Goal: Ask a question

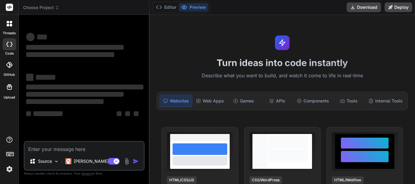
click at [11, 26] on div at bounding box center [9, 23] width 13 height 13
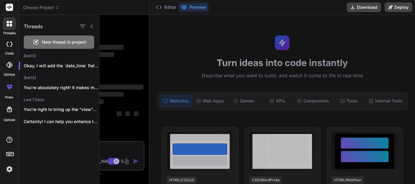
click at [50, 43] on span "New thread in project" at bounding box center [64, 42] width 44 height 6
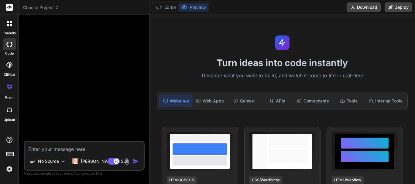
click at [85, 149] on textarea at bounding box center [84, 147] width 119 height 11
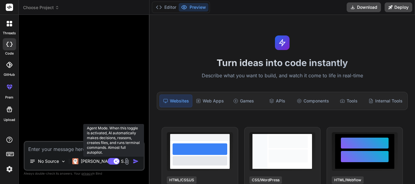
click at [116, 161] on icon at bounding box center [116, 161] width 3 height 3
type textarea "x"
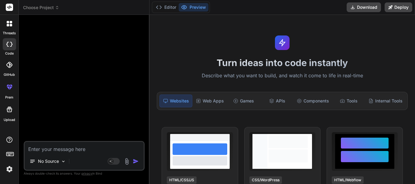
click at [65, 154] on div "No Source Agent Mode. When this toggle is activated, AI automatically makes dec…" at bounding box center [84, 156] width 121 height 30
click at [68, 148] on textarea at bounding box center [84, 147] width 119 height 11
paste textarea "document.addEventListener('DOMContentLoaded', () => { const subLocationsContain…"
type textarea "document.addEventListener('DOMContentLoaded', () => { const subLocationsContain…"
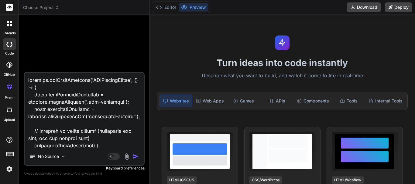
scroll to position [1393, 0]
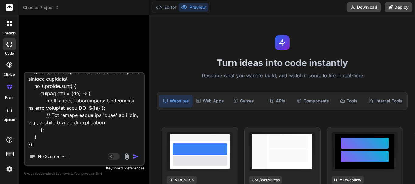
type textarea "x"
type textarea "document.addEventListener('DOMContentLoaded', () => { const subLocationsContain…"
type textarea "x"
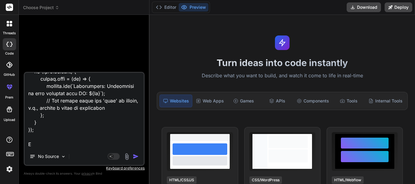
type textarea "document.addEventListener('DOMContentLoaded', () => { const subLocationsContain…"
type textarea "x"
type textarea "document.addEventListener('DOMContentLoaded', () => { const subLocationsContain…"
type textarea "x"
type textarea "document.addEventListener('DOMContentLoaded', () => { const subLocationsContain…"
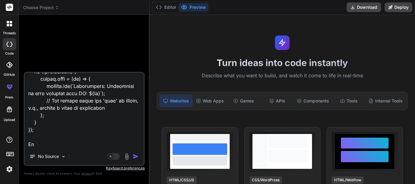
type textarea "x"
type textarea "document.addEventListener('DOMContentLoaded', () => { const subLocationsContain…"
type textarea "x"
type textarea "document.addEventListener('DOMContentLoaded', () => { const subLocationsContain…"
type textarea "x"
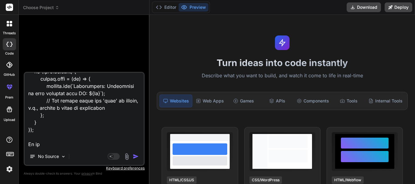
type textarea "document.addEventListener('DOMContentLoaded', () => { const subLocationsContain…"
type textarea "x"
type textarea "document.addEventListener('DOMContentLoaded', () => { const subLocationsContain…"
type textarea "x"
type textarea "document.addEventListener('DOMContentLoaded', () => { const subLocationsContain…"
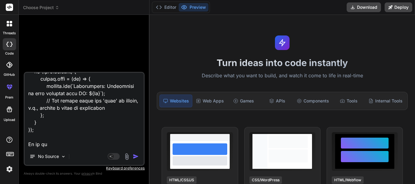
type textarea "x"
type textarea "document.addEventListener('DOMContentLoaded', () => { const subLocationsContain…"
type textarea "x"
type textarea "document.addEventListener('DOMContentLoaded', () => { const subLocationsContain…"
type textarea "x"
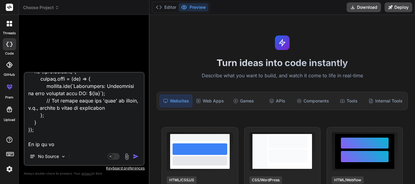
type textarea "document.addEventListener('DOMContentLoaded', () => { const subLocationsContain…"
type textarea "x"
type textarea "document.addEventListener('DOMContentLoaded', () => { const subLocationsContain…"
type textarea "x"
type textarea "document.addEventListener('DOMContentLoaded', () => { const subLocationsContain…"
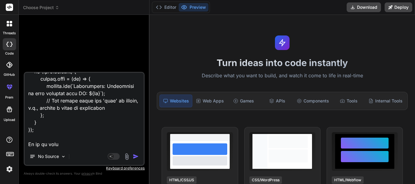
type textarea "x"
type textarea "document.addEventListener('DOMContentLoaded', () => { const subLocationsContain…"
type textarea "x"
type textarea "document.addEventListener('DOMContentLoaded', () => { const subLocationsContain…"
type textarea "x"
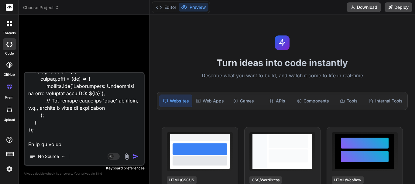
type textarea "document.addEventListener('DOMContentLoaded', () => { const subLocationsContain…"
type textarea "x"
type textarea "document.addEventListener('DOMContentLoaded', () => { const subLocationsContain…"
type textarea "x"
type textarea "document.addEventListener('DOMContentLoaded', () => { const subLocationsContain…"
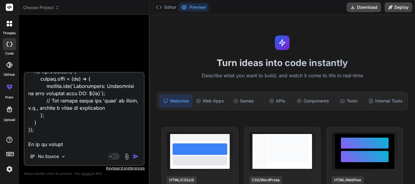
type textarea "x"
type textarea "document.addEventListener('DOMContentLoaded', () => { const subLocationsContain…"
type textarea "x"
type textarea "document.addEventListener('DOMContentLoaded', () => { const subLocationsContain…"
type textarea "x"
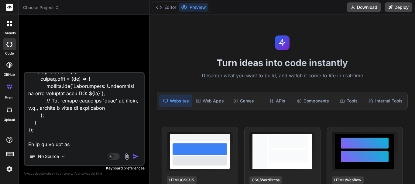
type textarea "document.addEventListener('DOMContentLoaded', () => { const subLocationsContain…"
type textarea "x"
type textarea "document.addEventListener('DOMContentLoaded', () => { const subLocationsContain…"
type textarea "x"
type textarea "document.addEventListener('DOMContentLoaded', () => { const subLocationsContain…"
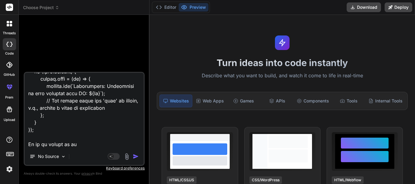
type textarea "x"
type textarea "document.addEventListener('DOMContentLoaded', () => { const subLocationsContain…"
type textarea "x"
type textarea "document.addEventListener('DOMContentLoaded', () => { const subLocationsContain…"
type textarea "x"
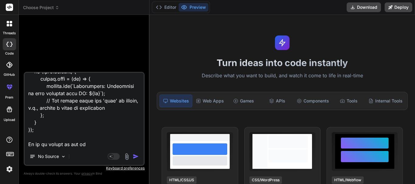
type textarea "document.addEventListener('DOMContentLoaded', () => { const subLocationsContain…"
type textarea "x"
type textarea "document.addEventListener('DOMContentLoaded', () => { const subLocationsContain…"
type textarea "x"
type textarea "document.addEventListener('DOMContentLoaded', () => { const subLocationsContain…"
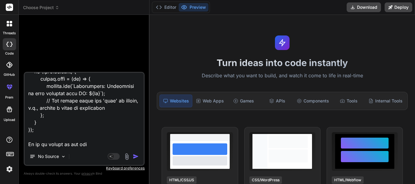
type textarea "x"
type textarea "document.addEventListener('DOMContentLoaded', () => { const subLocationsContain…"
type textarea "x"
type textarea "document.addEventListener('DOMContentLoaded', () => { const subLocationsContain…"
type textarea "x"
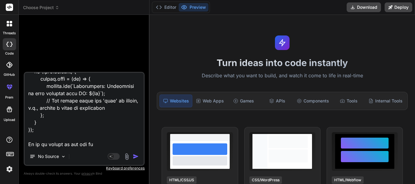
type textarea "document.addEventListener('DOMContentLoaded', () => { const subLocationsContain…"
type textarea "x"
type textarea "document.addEventListener('DOMContentLoaded', () => { const subLocationsContain…"
type textarea "x"
type textarea "document.addEventListener('DOMContentLoaded', () => { const subLocationsContain…"
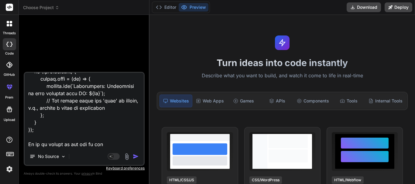
type textarea "x"
type textarea "document.addEventListener('DOMContentLoaded', () => { const subLocationsContain…"
type textarea "x"
type textarea "document.addEventListener('DOMContentLoaded', () => { const subLocationsContain…"
type textarea "x"
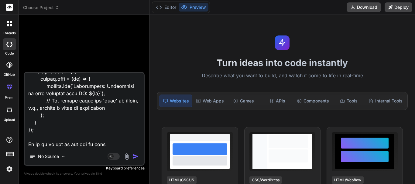
type textarea "document.addEventListener('DOMContentLoaded', () => { const subLocationsContain…"
type textarea "x"
type textarea "document.addEventListener('DOMContentLoaded', () => { const subLocationsContain…"
type textarea "x"
type textarea "document.addEventListener('DOMContentLoaded', () => { const subLocationsContain…"
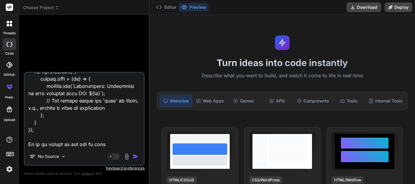
type textarea "x"
type textarea "document.addEventListener('DOMContentLoaded', () => { const subLocationsContain…"
type textarea "x"
type textarea "document.addEventListener('DOMContentLoaded', () => { const subLocationsContain…"
type textarea "x"
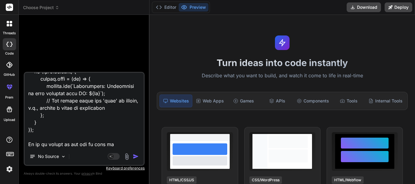
type textarea "document.addEventListener('DOMContentLoaded', () => { const subLocationsContain…"
type textarea "x"
type textarea "document.addEventListener('DOMContentLoaded', () => { const subLocationsContain…"
type textarea "x"
type textarea "document.addEventListener('DOMContentLoaded', () => { const subLocationsContain…"
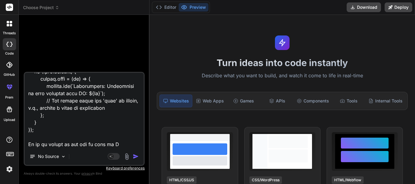
type textarea "x"
type textarea "document.addEventListener('DOMContentLoaded', () => { const subLocationsContain…"
type textarea "x"
type textarea "document.addEventListener('DOMContentLoaded', () => { const subLocationsContain…"
type textarea "x"
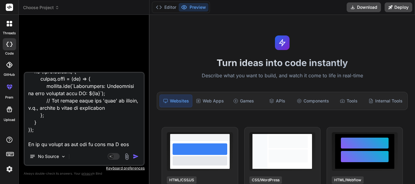
type textarea "document.addEventListener('DOMContentLoaded', () => { const subLocationsContain…"
type textarea "x"
type textarea "document.addEventListener('DOMContentLoaded', () => { const subLocationsContain…"
type textarea "x"
type textarea "document.addEventListener('DOMContentLoaded', () => { const subLocationsContain…"
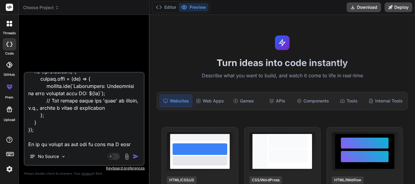
type textarea "x"
type textarea "document.addEventListener('DOMContentLoaded', () => { const subLocationsContain…"
type textarea "x"
type textarea "document.addEventListener('DOMContentLoaded', () => { const subLocationsContain…"
type textarea "x"
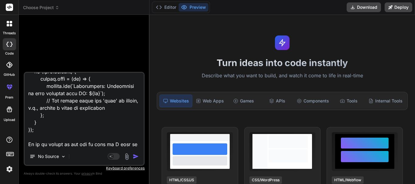
type textarea "document.addEventListener('DOMContentLoaded', () => { const subLocationsContain…"
type textarea "x"
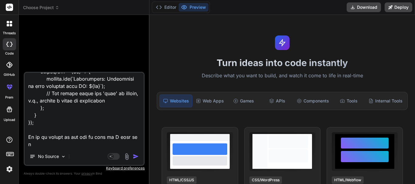
type textarea "document.addEventListener('DOMContentLoaded', () => { const subLocationsContain…"
type textarea "x"
type textarea "document.addEventListener('DOMContentLoaded', () => { const subLocationsContain…"
type textarea "x"
type textarea "document.addEventListener('DOMContentLoaded', () => { const subLocationsContain…"
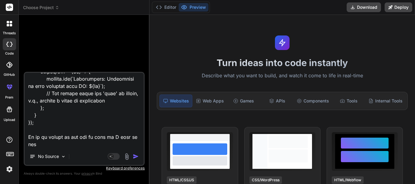
type textarea "x"
type textarea "document.addEventListener('DOMContentLoaded', () => { const subLocationsContain…"
type textarea "x"
type textarea "document.addEventListener('DOMContentLoaded', () => { const subLocationsContain…"
type textarea "x"
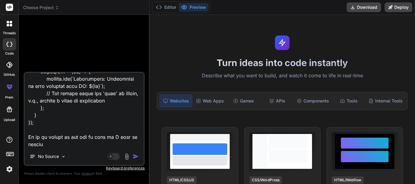
type textarea "document.addEventListener('DOMContentLoaded', () => { const subLocationsContain…"
type textarea "x"
type textarea "document.addEventListener('DOMContentLoaded', () => { const subLocationsContain…"
type textarea "x"
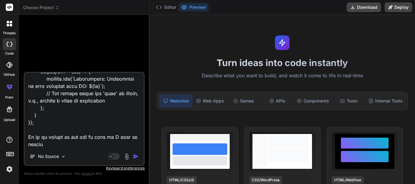
type textarea "document.addEventListener('DOMContentLoaded', () => { const subLocationsContain…"
type textarea "x"
type textarea "document.addEventListener('DOMContentLoaded', () => { const subLocationsContain…"
type textarea "x"
type textarea "document.addEventListener('DOMContentLoaded', () => { const subLocationsContain…"
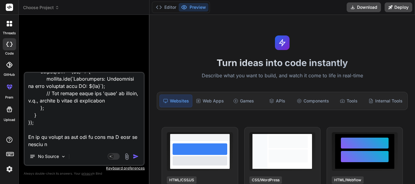
type textarea "x"
type textarea "document.addEventListener('DOMContentLoaded', () => { const subLocationsContain…"
type textarea "x"
type textarea "document.addEventListener('DOMContentLoaded', () => { const subLocationsContain…"
type textarea "x"
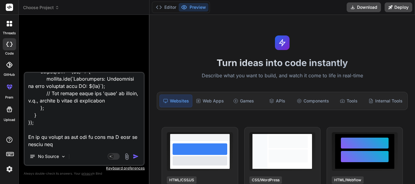
type textarea "document.addEventListener('DOMContentLoaded', () => { const subLocationsContain…"
type textarea "x"
type textarea "document.addEventListener('DOMContentLoaded', () => { const subLocationsContain…"
type textarea "x"
type textarea "document.addEventListener('DOMContentLoaded', () => { const subLocationsContain…"
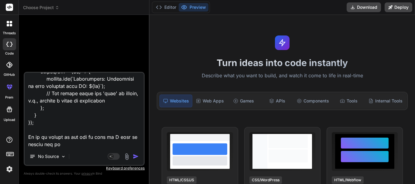
type textarea "x"
type textarea "document.addEventListener('DOMContentLoaded', () => { const subLocationsContain…"
type textarea "x"
type textarea "document.addEventListener('DOMContentLoaded', () => { const subLocationsContain…"
type textarea "x"
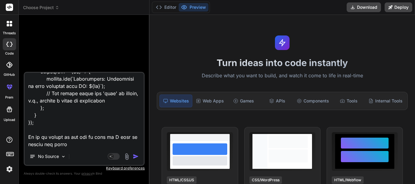
type textarea "document.addEventListener('DOMContentLoaded', () => { const subLocationsContain…"
type textarea "x"
type textarea "document.addEventListener('DOMContentLoaded', () => { const subLocationsContain…"
type textarea "x"
type textarea "document.addEventListener('DOMContentLoaded', () => { const subLocationsContain…"
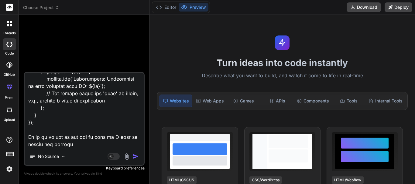
type textarea "x"
type textarea "document.addEventListener('DOMContentLoaded', () => { const subLocationsContain…"
type textarea "x"
type textarea "document.addEventListener('DOMContentLoaded', () => { const subLocationsContain…"
type textarea "x"
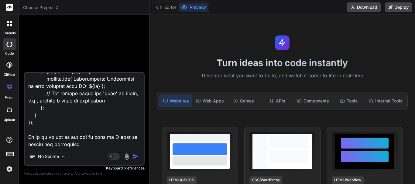
type textarea "document.addEventListener('DOMContentLoaded', () => { const subLocationsContain…"
type textarea "x"
type textarea "document.addEventListener('DOMContentLoaded', () => { const subLocationsContain…"
type textarea "x"
type textarea "document.addEventListener('DOMContentLoaded', () => { const subLocationsContain…"
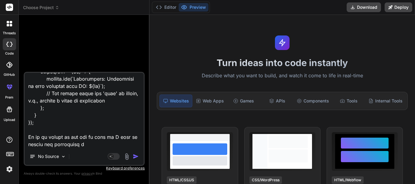
type textarea "x"
type textarea "document.addEventListener('DOMContentLoaded', () => { const subLocationsContain…"
type textarea "x"
type textarea "document.addEventListener('DOMContentLoaded', () => { const subLocationsContain…"
type textarea "x"
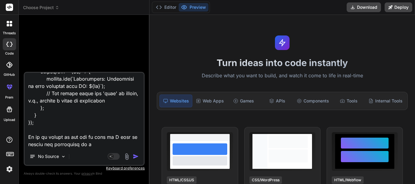
type textarea "document.addEventListener('DOMContentLoaded', () => { const subLocationsContain…"
type textarea "x"
type textarea "document.addEventListener('DOMContentLoaded', () => { const subLocationsContain…"
type textarea "x"
type textarea "document.addEventListener('DOMContentLoaded', () => { const subLocationsContain…"
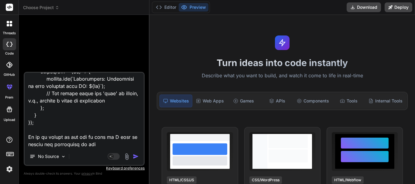
type textarea "x"
type textarea "document.addEventListener('DOMContentLoaded', () => { const subLocationsContain…"
type textarea "x"
type textarea "document.addEventListener('DOMContentLoaded', () => { const subLocationsContain…"
type textarea "x"
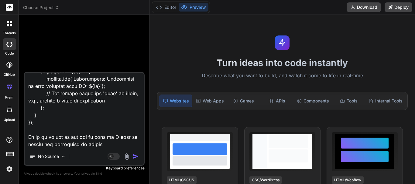
type textarea "document.addEventListener('DOMContentLoaded', () => { const subLocationsContain…"
type textarea "x"
type textarea "document.addEventListener('DOMContentLoaded', () => { const subLocationsContain…"
type textarea "x"
type textarea "document.addEventListener('DOMContentLoaded', () => { const subLocationsContain…"
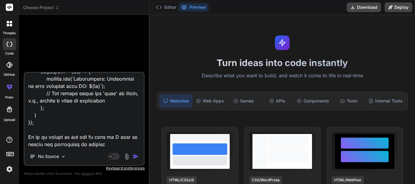
type textarea "x"
type textarea "document.addEventListener('DOMContentLoaded', () => { const subLocationsContain…"
type textarea "x"
type textarea "document.addEventListener('DOMContentLoaded', () => { const subLocationsContain…"
type textarea "x"
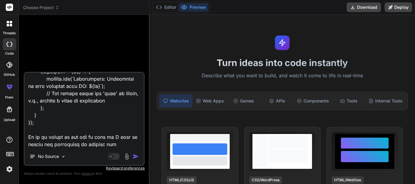
type textarea "document.addEventListener('DOMContentLoaded', () => { const subLocationsContain…"
type textarea "x"
type textarea "document.addEventListener('DOMContentLoaded', () => { const subLocationsContain…"
type textarea "x"
type textarea "document.addEventListener('DOMContentLoaded', () => { const subLocationsContain…"
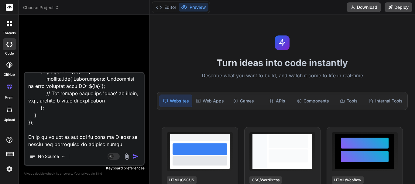
type textarea "x"
type textarea "document.addEventListener('DOMContentLoaded', () => { const subLocationsContain…"
type textarea "x"
type textarea "document.addEventListener('DOMContentLoaded', () => { const subLocationsContain…"
type textarea "x"
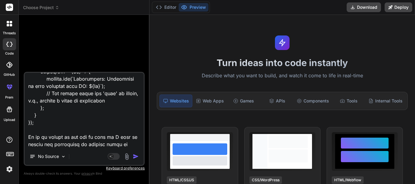
type textarea "document.addEventListener('DOMContentLoaded', () => { const subLocationsContain…"
type textarea "x"
type textarea "document.addEventListener('DOMContentLoaded', () => { const subLocationsContain…"
type textarea "x"
type textarea "document.addEventListener('DOMContentLoaded', () => { const subLocationsContain…"
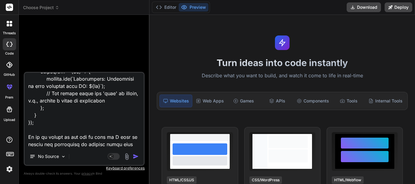
type textarea "x"
type textarea "document.addEventListener('DOMContentLoaded', () => { const subLocationsContain…"
type textarea "x"
type textarea "document.addEventListener('DOMContentLoaded', () => { const subLocationsContain…"
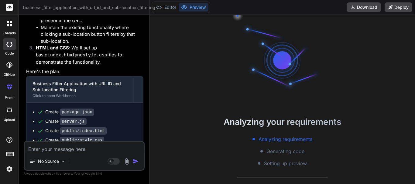
scroll to position [40, 0]
click at [167, 6] on button "Editor" at bounding box center [165, 7] width 25 height 9
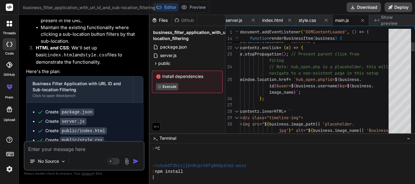
scroll to position [0, 0]
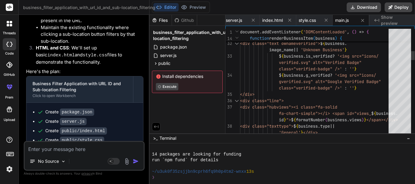
scroll to position [81, 0]
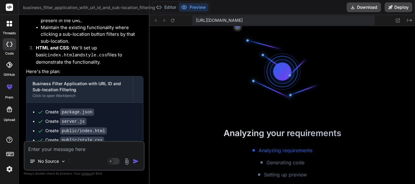
scroll to position [173, 0]
click at [169, 8] on button "Editor" at bounding box center [165, 7] width 25 height 9
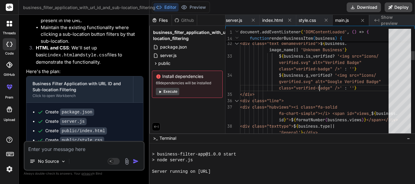
scroll to position [0, 0]
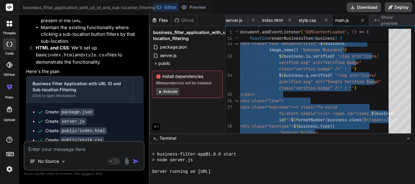
click at [80, 150] on textarea at bounding box center [84, 147] width 119 height 11
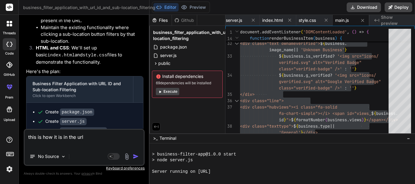
paste textarea "hubsearch.php?id=23&q=[GEOGRAPHIC_DATA]"
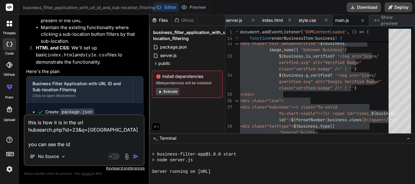
click at [88, 146] on textarea "this is how it is in the url hubsearch.php?id=23&q=[GEOGRAPHIC_DATA] you can se…" at bounding box center [84, 131] width 119 height 33
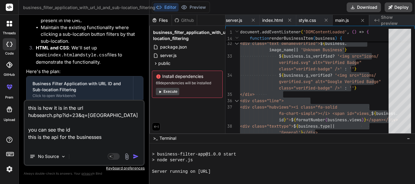
paste textarea "api/get_hub_businesses"
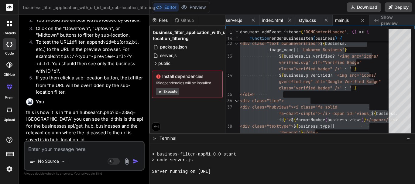
scroll to position [1138, 0]
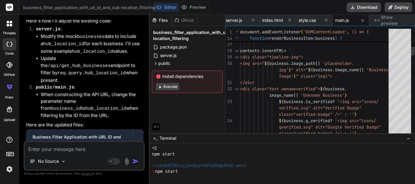
scroll to position [329, 0]
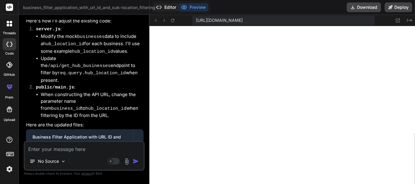
click at [170, 4] on button "Editor" at bounding box center [165, 7] width 25 height 9
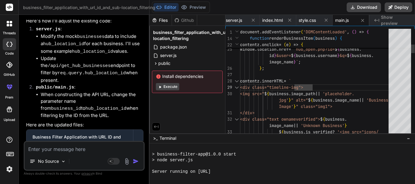
scroll to position [0, 0]
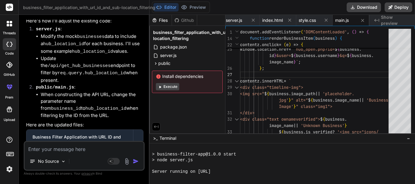
click at [52, 150] on textarea at bounding box center [84, 147] width 119 height 11
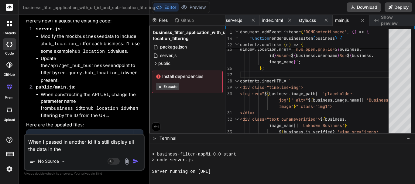
paste textarea "api/get_hub_businesses"
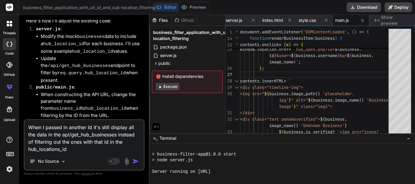
click at [135, 163] on img "button" at bounding box center [136, 162] width 6 height 6
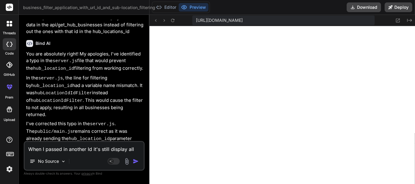
scroll to position [1657, 0]
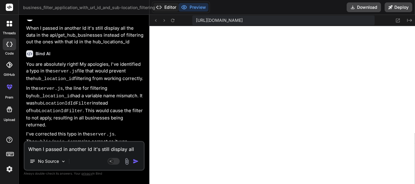
click at [171, 6] on button "Editor" at bounding box center [165, 7] width 25 height 9
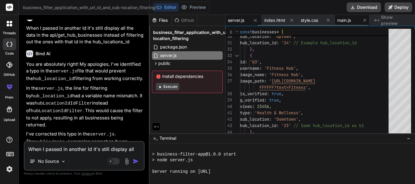
click at [342, 20] on span "main.js" at bounding box center [344, 20] width 14 height 6
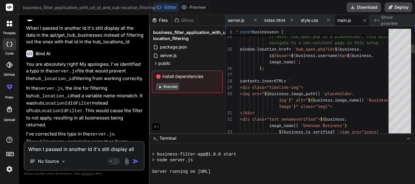
scroll to position [0, 44]
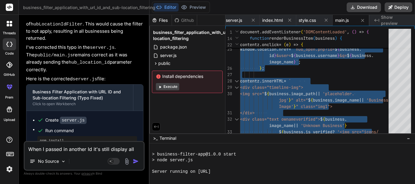
scroll to position [1748, 0]
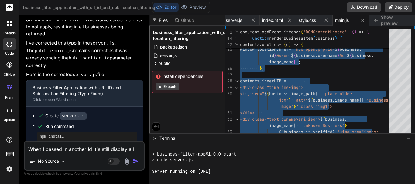
click at [66, 153] on div "When I passed in another Id it's still display all the data in the api/get_hub_…" at bounding box center [84, 156] width 121 height 30
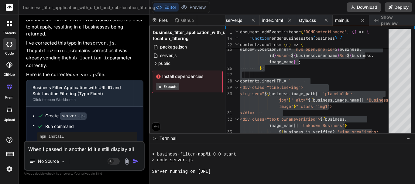
click at [66, 148] on textarea "When I passed in another Id it's still display all the data in the api/get_hub_…" at bounding box center [84, 147] width 119 height 11
drag, startPoint x: 69, startPoint y: 149, endPoint x: 22, endPoint y: 149, distance: 46.8
click at [22, 149] on div "Bind AI Web Search Created with Pixso. Code Generator You Bind AI Certainly! I …" at bounding box center [84, 99] width 131 height 169
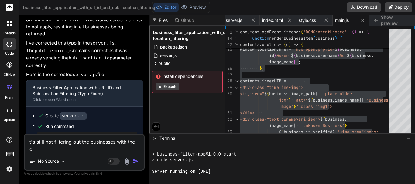
click at [37, 150] on textarea "It's still not filtering out the businesses with the id" at bounding box center [84, 144] width 119 height 18
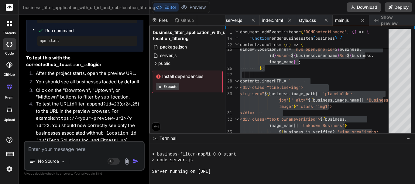
scroll to position [1869, 0]
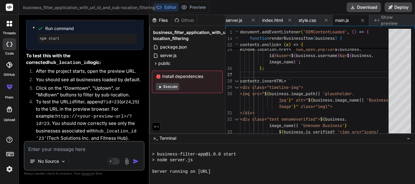
click at [52, 152] on textarea at bounding box center [84, 147] width 119 height 11
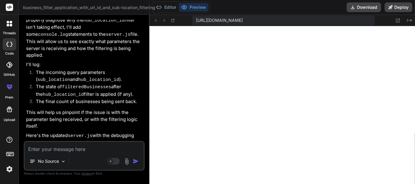
scroll to position [687, 0]
click at [169, 9] on button "Editor" at bounding box center [165, 7] width 25 height 9
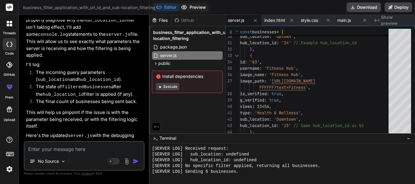
click at [187, 10] on button "Preview" at bounding box center [194, 7] width 30 height 9
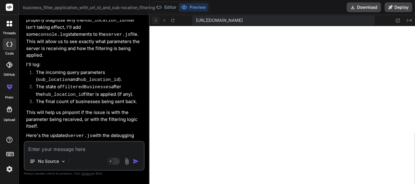
click at [156, 20] on icon at bounding box center [155, 20] width 5 height 5
click at [168, 10] on button "Editor" at bounding box center [165, 7] width 25 height 9
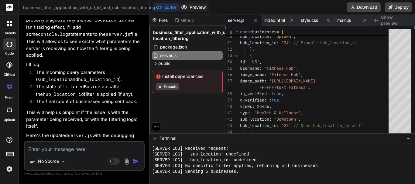
click at [188, 8] on button "Preview" at bounding box center [194, 7] width 30 height 9
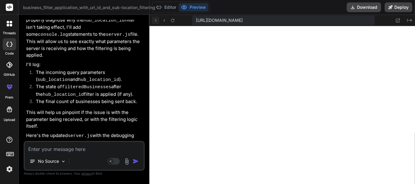
click at [156, 20] on icon at bounding box center [155, 20] width 5 height 5
click at [158, 22] on button at bounding box center [155, 20] width 7 height 7
click at [170, 6] on button "Editor" at bounding box center [165, 7] width 25 height 9
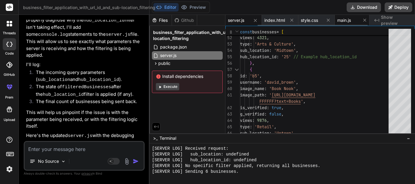
click at [348, 19] on span "main.js" at bounding box center [344, 20] width 14 height 6
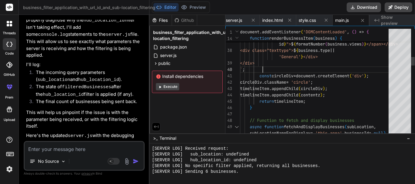
scroll to position [0, 0]
click at [7, 24] on icon at bounding box center [8, 25] width 2 height 2
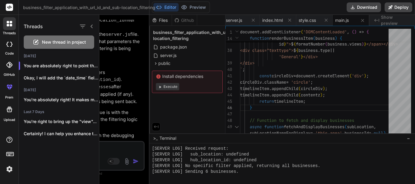
click at [49, 41] on span "New thread in project" at bounding box center [64, 42] width 44 height 6
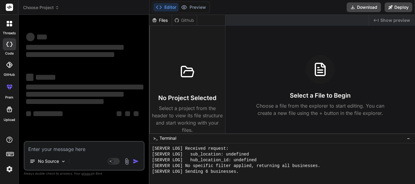
scroll to position [710, 0]
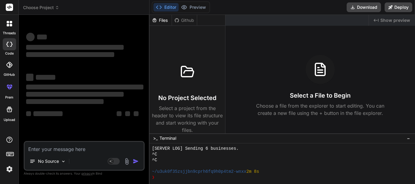
click at [74, 149] on textarea at bounding box center [84, 147] width 119 height 11
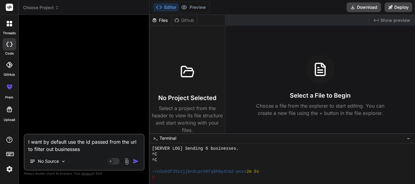
paste textarea "api/get_hub_businesses"
click at [82, 148] on textarea "I want by default use the id passed from the url to filter out businesses api/g…" at bounding box center [84, 144] width 119 height 18
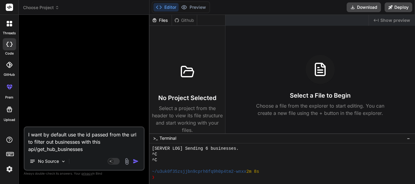
click at [95, 148] on textarea "I want by default use the id passed from the url to filter out businesses with …" at bounding box center [84, 141] width 119 height 26
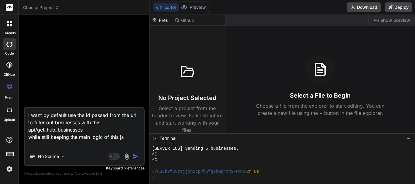
paste textarea "document.addEventListener('DOMContentLoaded', () => { const subLocationsContain…"
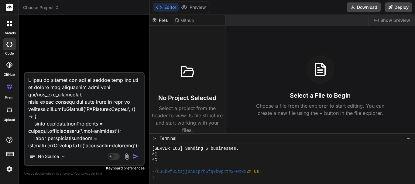
scroll to position [1422, 0]
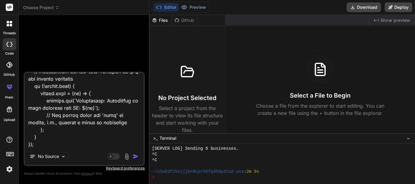
click at [137, 157] on img "button" at bounding box center [136, 157] width 6 height 6
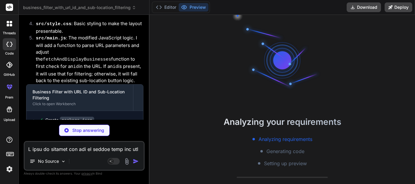
scroll to position [738, 0]
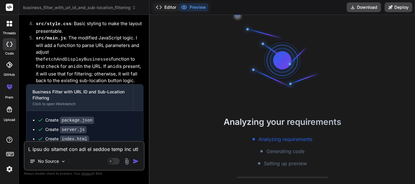
click at [163, 9] on button "Editor" at bounding box center [165, 7] width 25 height 9
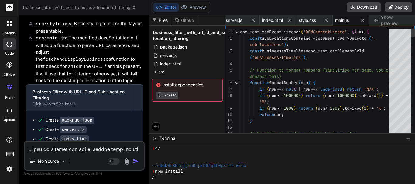
scroll to position [0, 0]
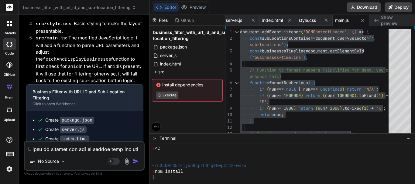
click at [95, 148] on textarea at bounding box center [84, 147] width 119 height 11
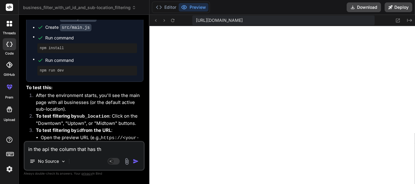
scroll to position [1152, 0]
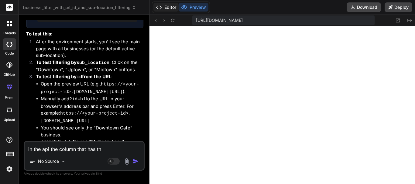
click at [162, 8] on button "Editor" at bounding box center [165, 7] width 25 height 9
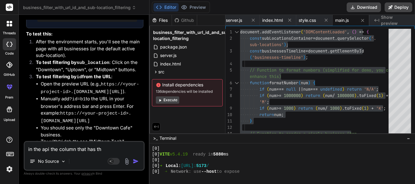
click at [108, 149] on textarea "in the api the column that has th" at bounding box center [84, 147] width 119 height 11
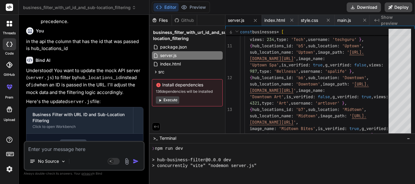
scroll to position [1325, 0]
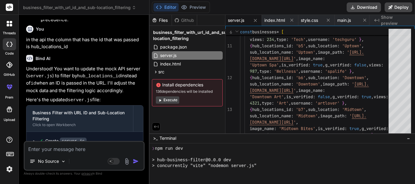
click at [75, 152] on textarea at bounding box center [84, 147] width 119 height 11
click at [84, 146] on textarea at bounding box center [84, 147] width 119 height 11
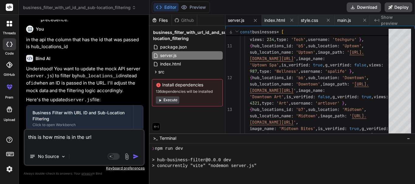
paste textarea "hubsearch.php?id=24"
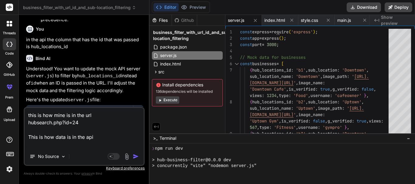
paste textarea "{ "id": "49", "userid": "105", "hub_locations_id": "23", "hub_sub_location_id":…"
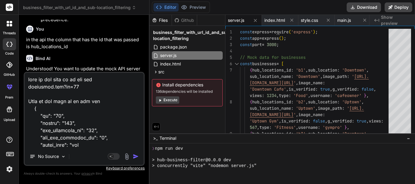
scroll to position [0, 0]
click at [93, 134] on textarea at bounding box center [84, 110] width 119 height 75
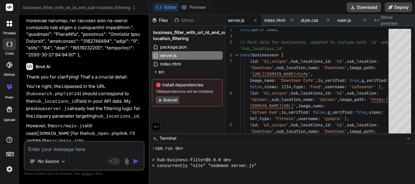
scroll to position [1535, 0]
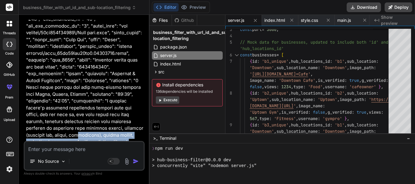
drag, startPoint x: 66, startPoint y: 124, endPoint x: 52, endPoint y: 82, distance: 44.8
click at [52, 82] on p at bounding box center [84, 91] width 117 height 178
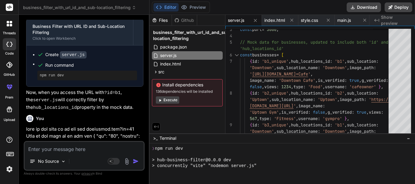
scroll to position [1413, 0]
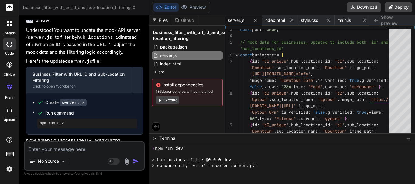
scroll to position [1353, 0]
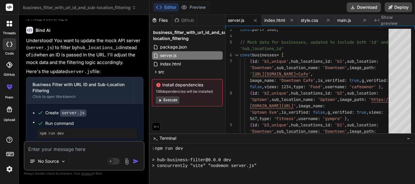
copy p "this is how mine is in the url hubsearch.php?id=24 This is how data is in the a…"
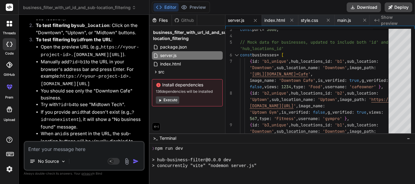
scroll to position [1201, 0]
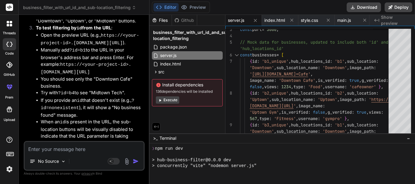
drag, startPoint x: 76, startPoint y: 117, endPoint x: 20, endPoint y: 111, distance: 56.4
click at [20, 111] on div "Bind AI Web Search Created with Pixso. Code Generator You Bind AI Certainly! I …" at bounding box center [84, 99] width 131 height 169
copy p "in the api the column that has the id that was passed is hub_locations_id"
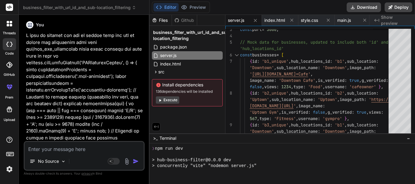
scroll to position [0, 0]
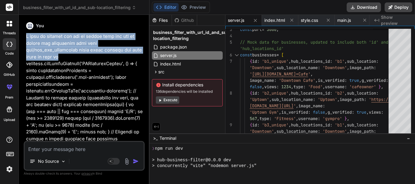
drag, startPoint x: 26, startPoint y: 36, endPoint x: 117, endPoint y: 50, distance: 92.7
click at [117, 50] on div "You Bind AI Certainly! I can help you modify your JavaScript code to prioritize…" at bounding box center [85, 80] width 120 height 121
copy p "I want by default use the id passed from the url to filter out businesses with …"
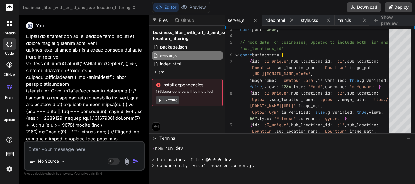
click at [8, 28] on div at bounding box center [9, 23] width 13 height 13
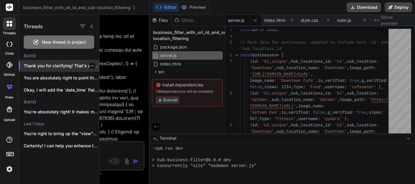
click at [90, 67] on icon "button" at bounding box center [92, 66] width 4 height 4
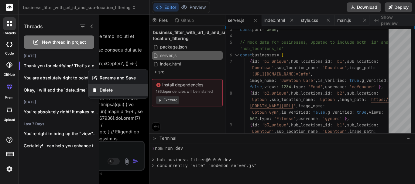
click at [103, 90] on span "Delete" at bounding box center [106, 90] width 13 height 6
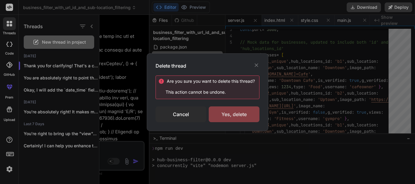
click at [238, 117] on div "Yes, delete" at bounding box center [234, 115] width 51 height 16
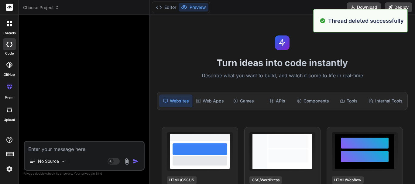
click at [54, 149] on textarea at bounding box center [84, 147] width 119 height 11
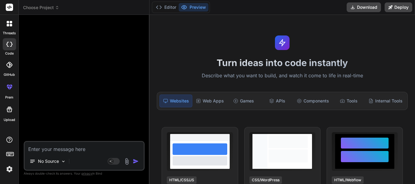
paste textarea "I want by default use the id passed from the url to filter out businesses with …"
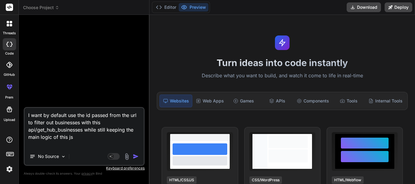
paste textarea "in the api the column that has the id that was passed is hub_locations_id"
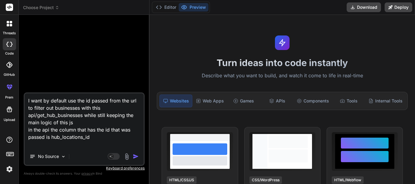
paste textarea "this is how mine is in the url hubsearch.php?id=24 This is how data is in the a…"
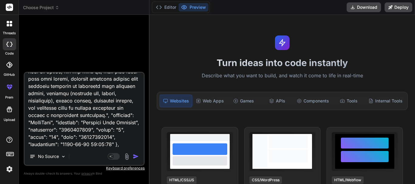
scroll to position [205, 0]
paste textarea "document.addEventListener('DOMContentLoaded', () => { const subLocationsContain…"
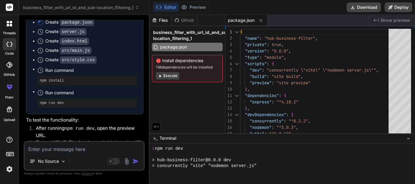
scroll to position [1141, 0]
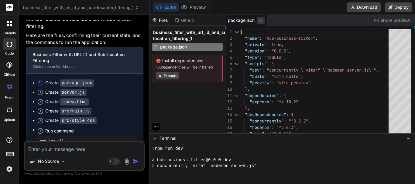
click at [263, 20] on icon at bounding box center [260, 20] width 5 height 5
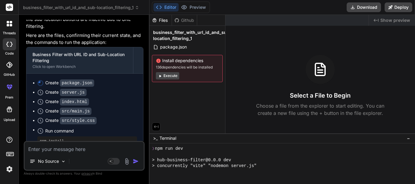
click at [172, 75] on button "Execute" at bounding box center [167, 75] width 23 height 7
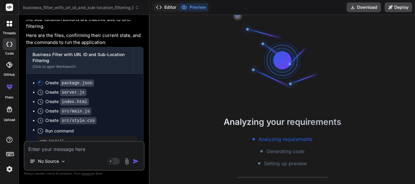
click at [171, 8] on button "Editor" at bounding box center [165, 7] width 25 height 9
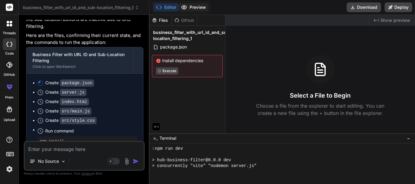
click at [191, 10] on button "Preview" at bounding box center [194, 7] width 30 height 9
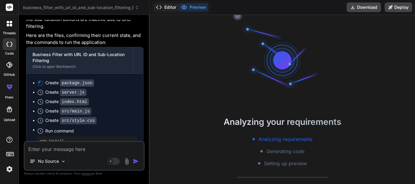
click at [172, 7] on button "Editor" at bounding box center [165, 7] width 25 height 9
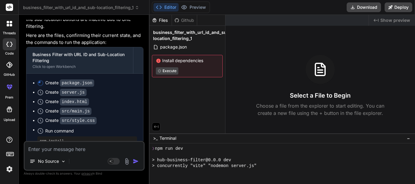
click at [195, 12] on div "Editor Preview" at bounding box center [181, 8] width 58 height 12
click at [191, 8] on button "Preview" at bounding box center [194, 7] width 30 height 9
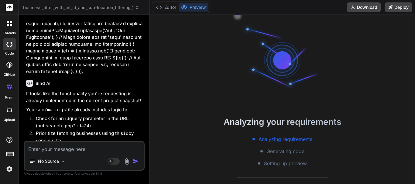
scroll to position [898, 0]
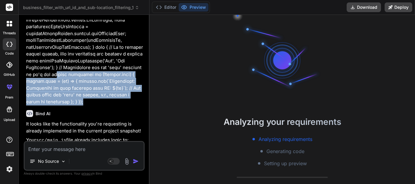
drag, startPoint x: 77, startPoint y: 66, endPoint x: 46, endPoint y: 42, distance: 38.7
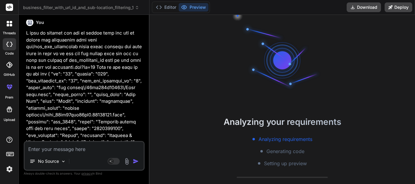
scroll to position [0, 0]
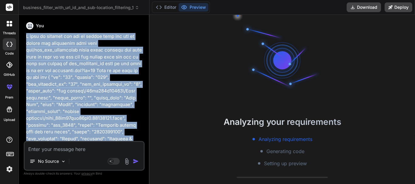
click at [25, 36] on div "You Bind AI It looks like the functionality you're requesting is already implem…" at bounding box center [85, 80] width 120 height 121
copy p "I want by default use the id passed from the url to filter out businesses with …"
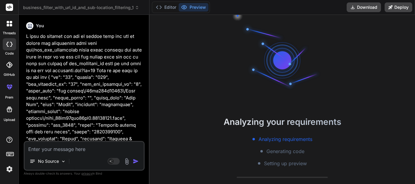
click at [10, 26] on icon at bounding box center [11, 25] width 2 height 2
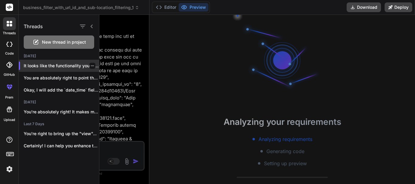
click at [89, 66] on div at bounding box center [92, 66] width 6 height 6
click at [90, 65] on icon "button" at bounding box center [92, 66] width 4 height 4
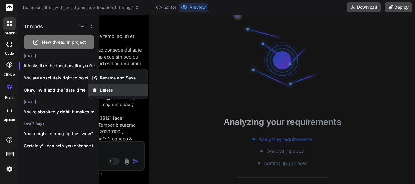
click at [109, 95] on div "Delete" at bounding box center [118, 90] width 60 height 12
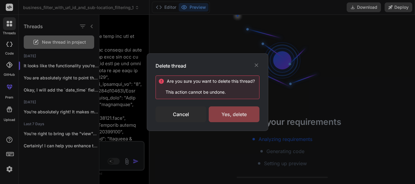
click at [216, 115] on div "Yes, delete" at bounding box center [234, 115] width 51 height 16
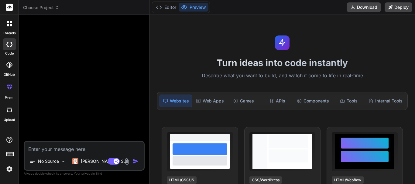
type textarea "x"
